Goal: Task Accomplishment & Management: Manage account settings

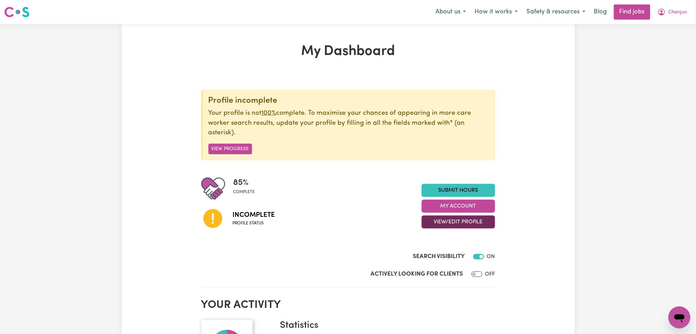
click at [447, 225] on button "View/Edit Profile" at bounding box center [459, 221] width 74 height 13
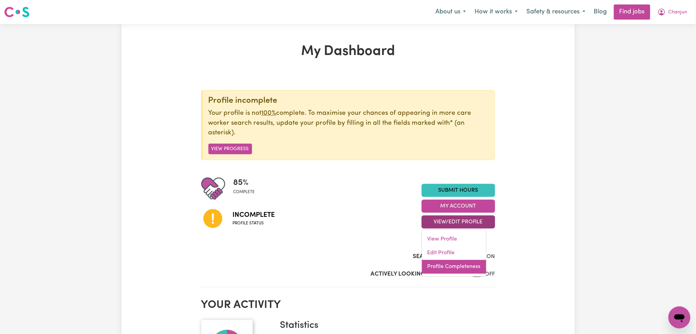
click at [441, 266] on link "Profile Completeness" at bounding box center [454, 267] width 64 height 14
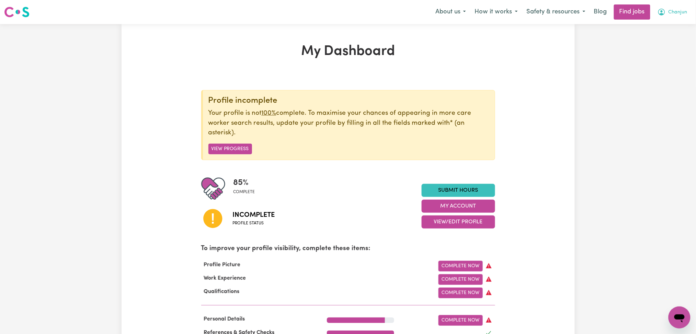
click at [677, 12] on span "Chanjun" at bounding box center [678, 13] width 19 height 8
click at [671, 51] on link "Logout" at bounding box center [665, 52] width 54 height 13
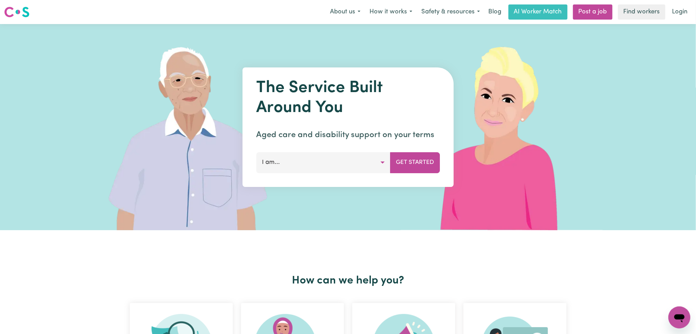
click at [687, 5] on link "Login" at bounding box center [681, 11] width 24 height 15
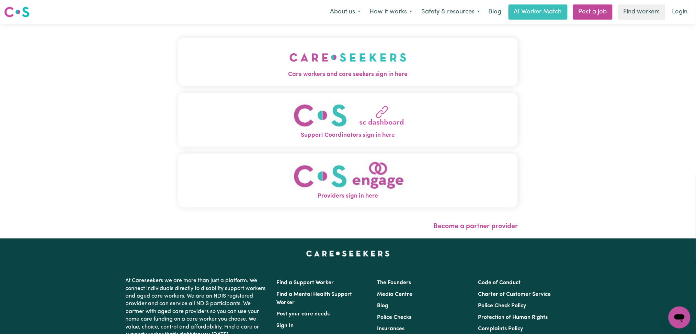
click at [209, 71] on span "Care workers and care seekers sign in here" at bounding box center [348, 74] width 340 height 9
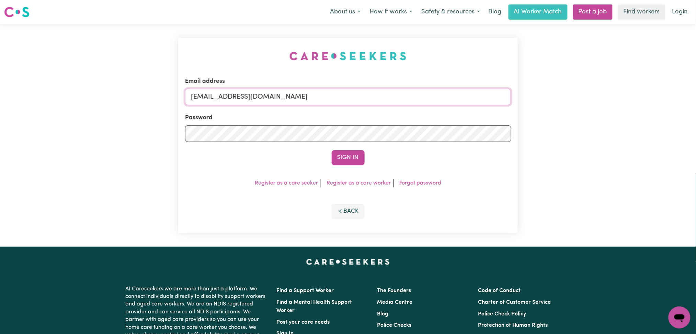
click at [299, 94] on input "[EMAIL_ADDRESS][DOMAIN_NAME]" at bounding box center [348, 97] width 326 height 16
drag, startPoint x: 227, startPoint y: 93, endPoint x: 388, endPoint y: 113, distance: 161.7
click at [388, 113] on form "Email address Superuser~[EMAIL_ADDRESS][DOMAIN_NAME] Password Sign In" at bounding box center [348, 121] width 326 height 88
type input "Superuser~[EMAIL_ADDRESS][DOMAIN_NAME]"
click at [348, 156] on button "Sign In" at bounding box center [348, 157] width 33 height 15
